Goal: Find specific page/section: Find specific page/section

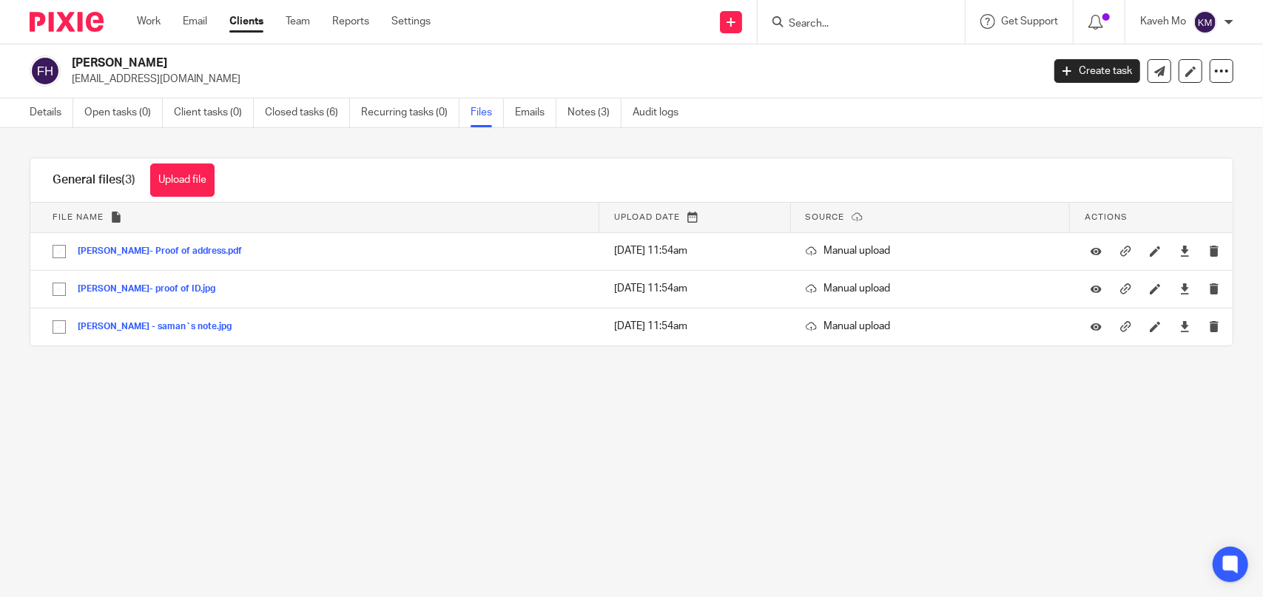
click at [795, 21] on input "Search" at bounding box center [853, 24] width 133 height 13
click at [832, 23] on input "Search" at bounding box center [853, 24] width 133 height 13
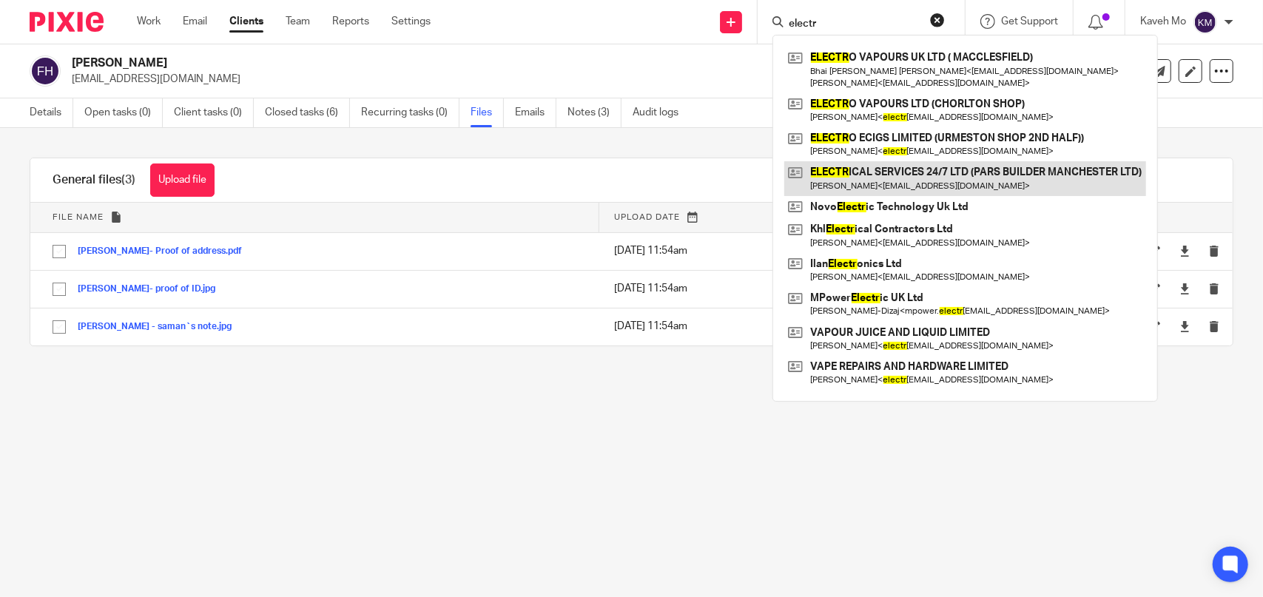
type input "electr"
click at [888, 178] on link at bounding box center [965, 178] width 362 height 34
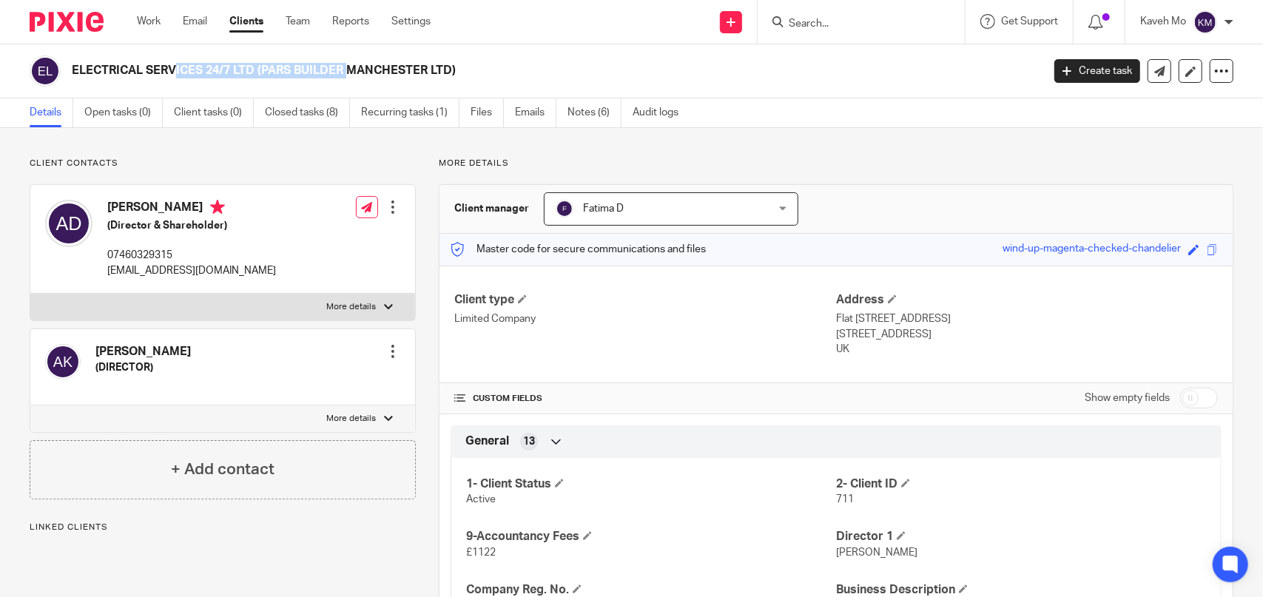
drag, startPoint x: 256, startPoint y: 70, endPoint x: 72, endPoint y: 73, distance: 184.3
click at [72, 73] on h2 "ELECTRICAL SERVICES 24/7 LTD (PARS BUILDER MANCHESTER LTD)" at bounding box center [456, 71] width 768 height 16
copy h2 "ELECTRICAL SERVICES 24/7 LTD"
